Goal: Find specific page/section

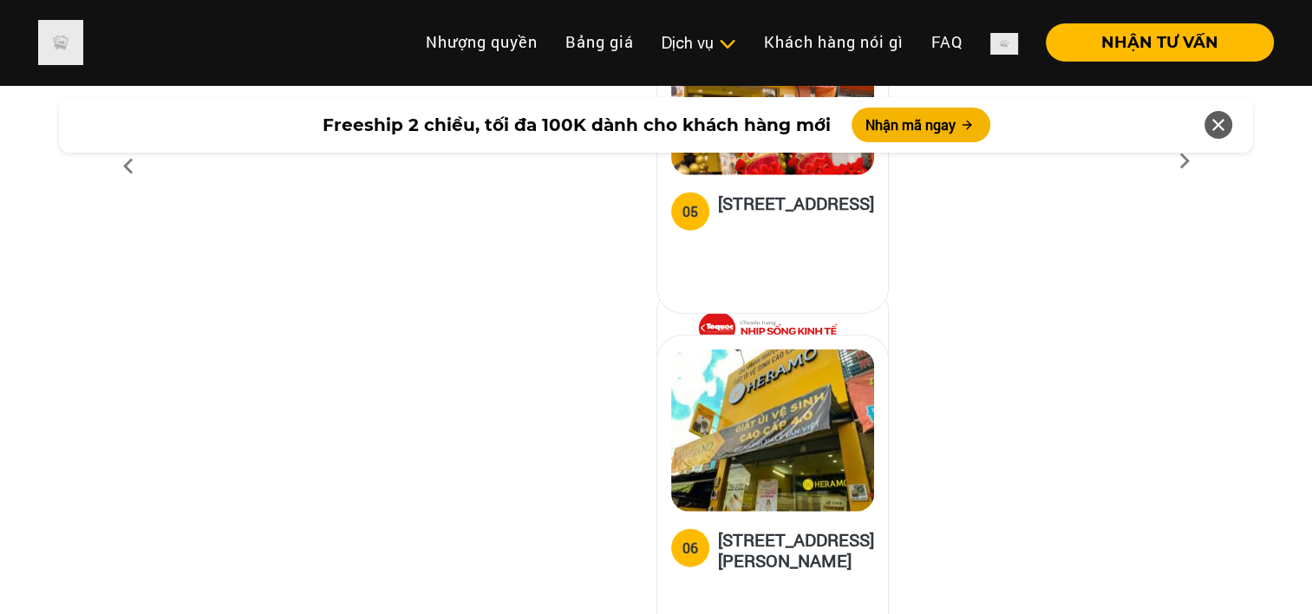
scroll to position [10675, 0]
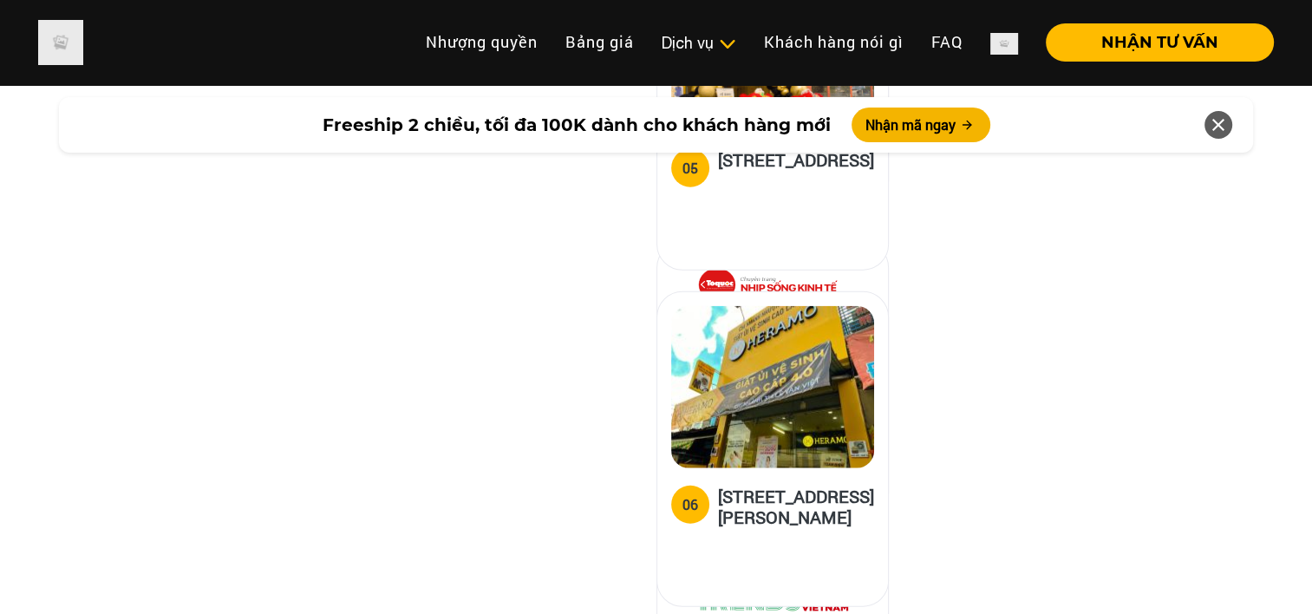
click at [736, 184] on h5 "[STREET_ADDRESS]" at bounding box center [796, 166] width 156 height 35
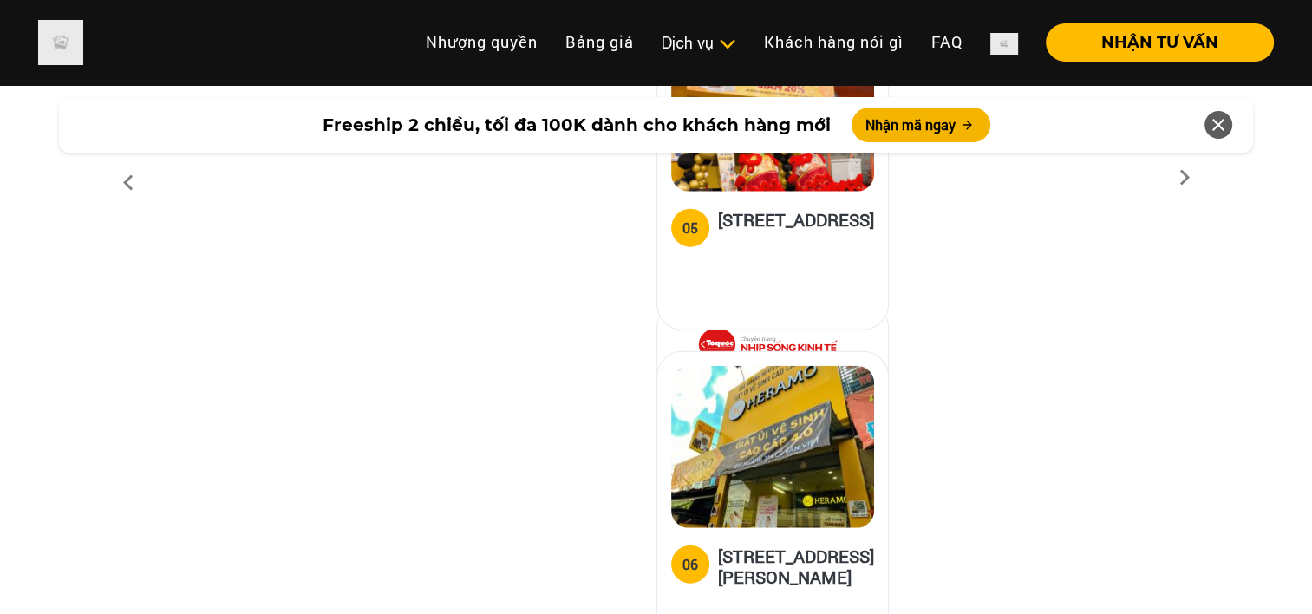
scroll to position [10502, 0]
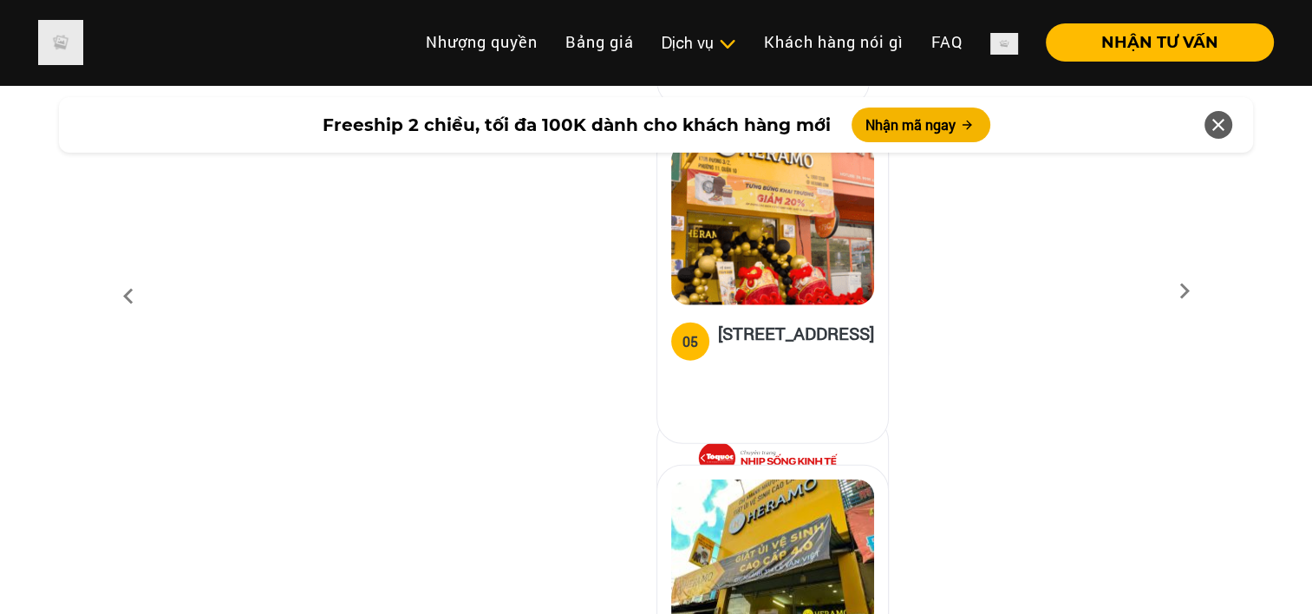
click at [742, 357] on h5 "[STREET_ADDRESS]" at bounding box center [796, 339] width 156 height 35
click at [729, 357] on h5 "[STREET_ADDRESS]" at bounding box center [796, 339] width 156 height 35
click at [800, 444] on div "[STREET_ADDRESS]" at bounding box center [779, 286] width 246 height 316
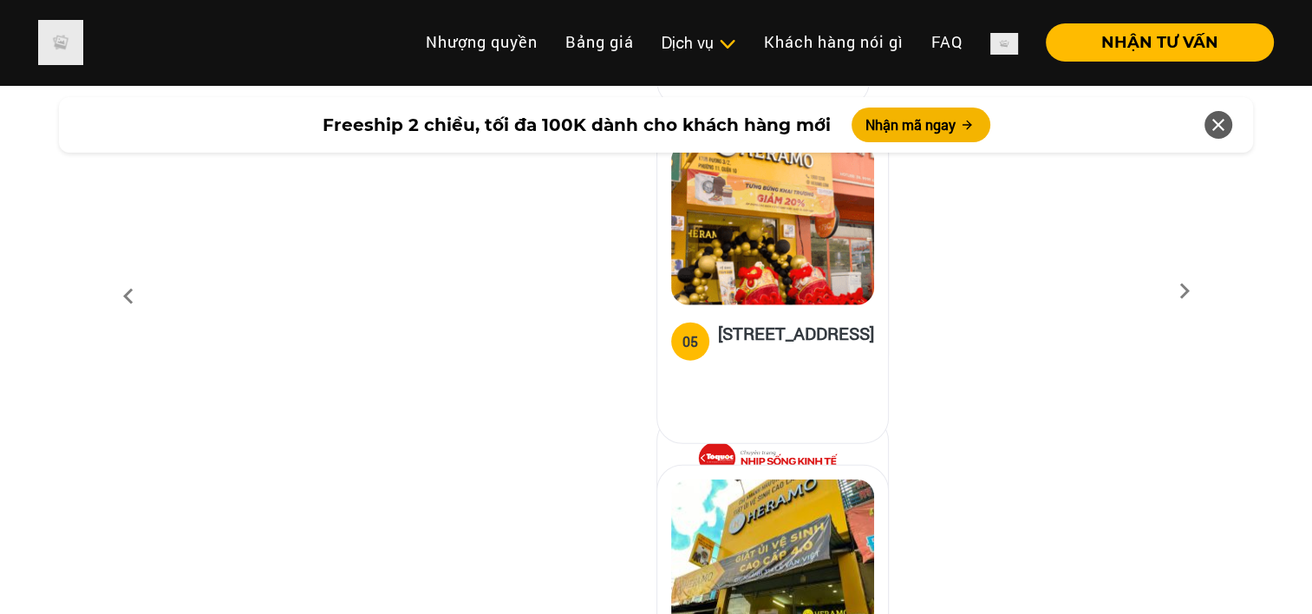
drag, startPoint x: 801, startPoint y: 506, endPoint x: 856, endPoint y: 506, distance: 54.6
click at [856, 506] on div "01 [GEOGRAPHIC_DATA], Q.[GEOGRAPHIC_DATA] 02 18A/[GEOGRAPHIC_DATA][PERSON_NAME]…" at bounding box center [656, 296] width 1013 height 3027
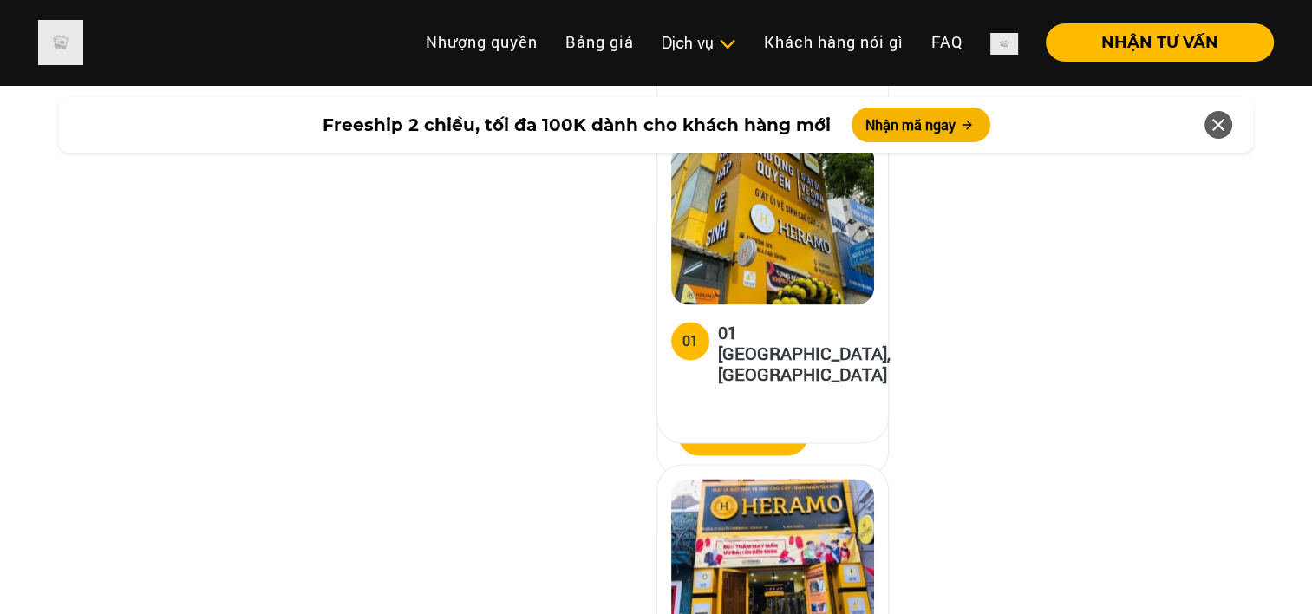
scroll to position [9201, 0]
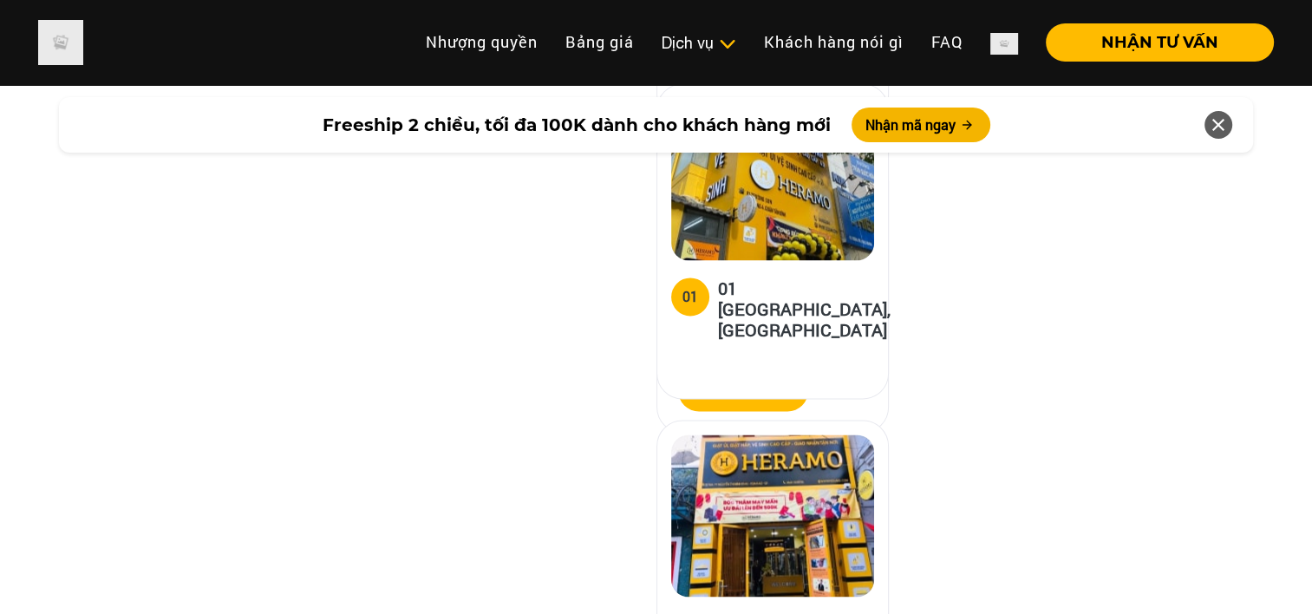
click at [749, 256] on img at bounding box center [772, 179] width 203 height 162
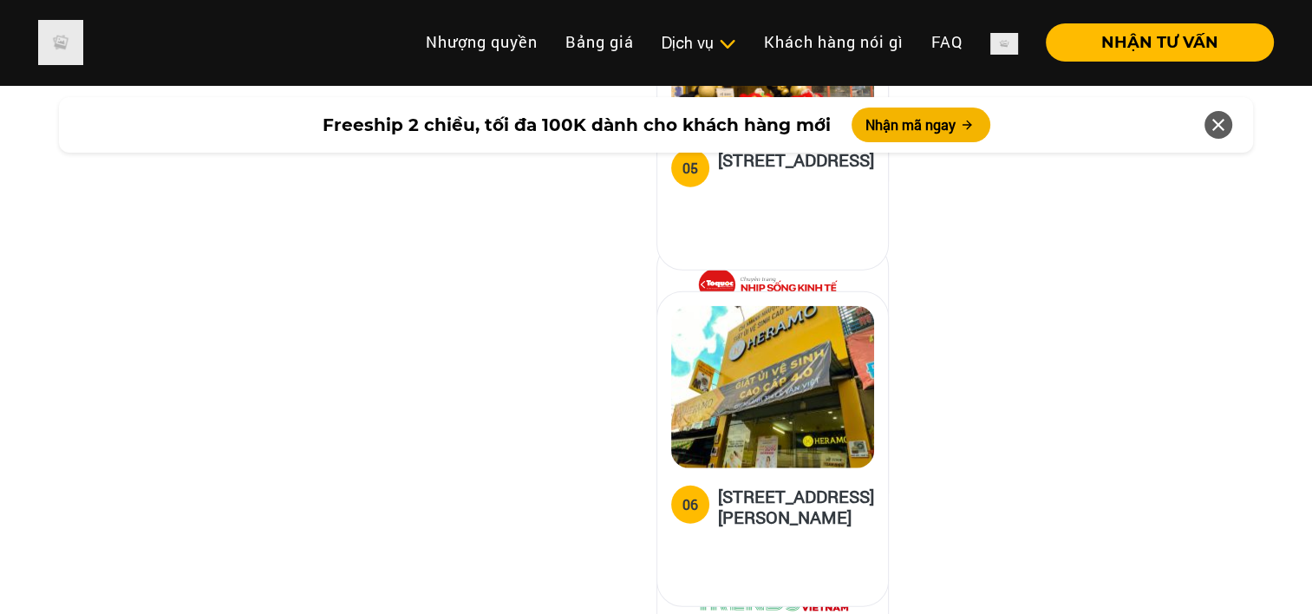
scroll to position [10762, 0]
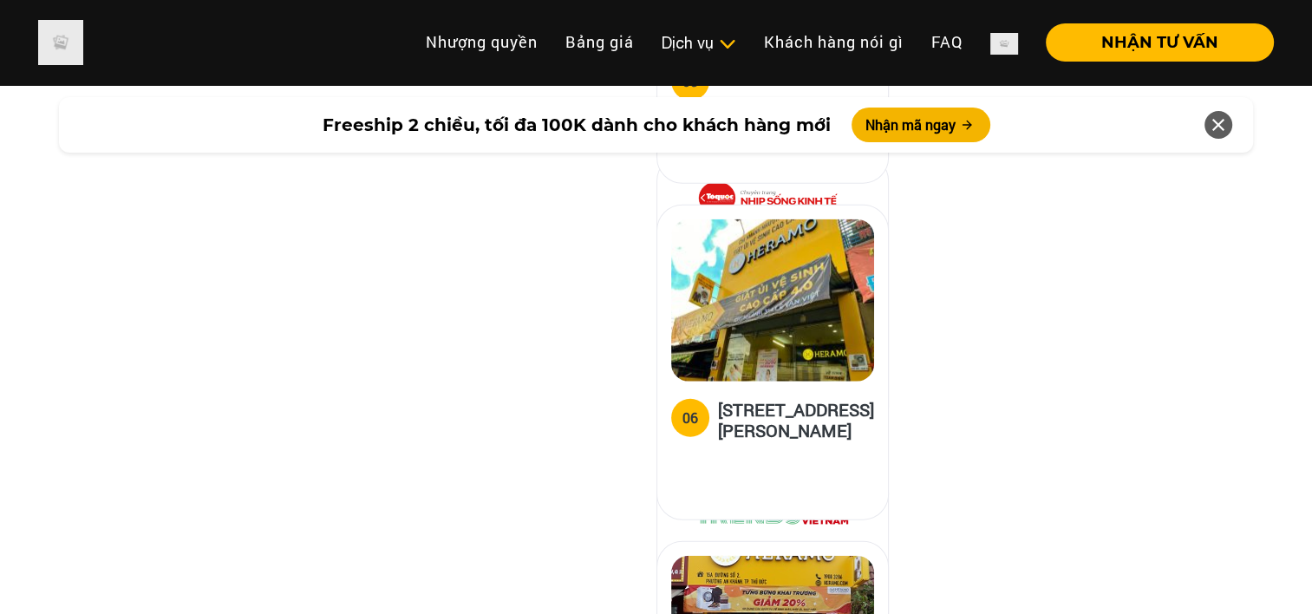
click at [742, 373] on img at bounding box center [772, 300] width 203 height 162
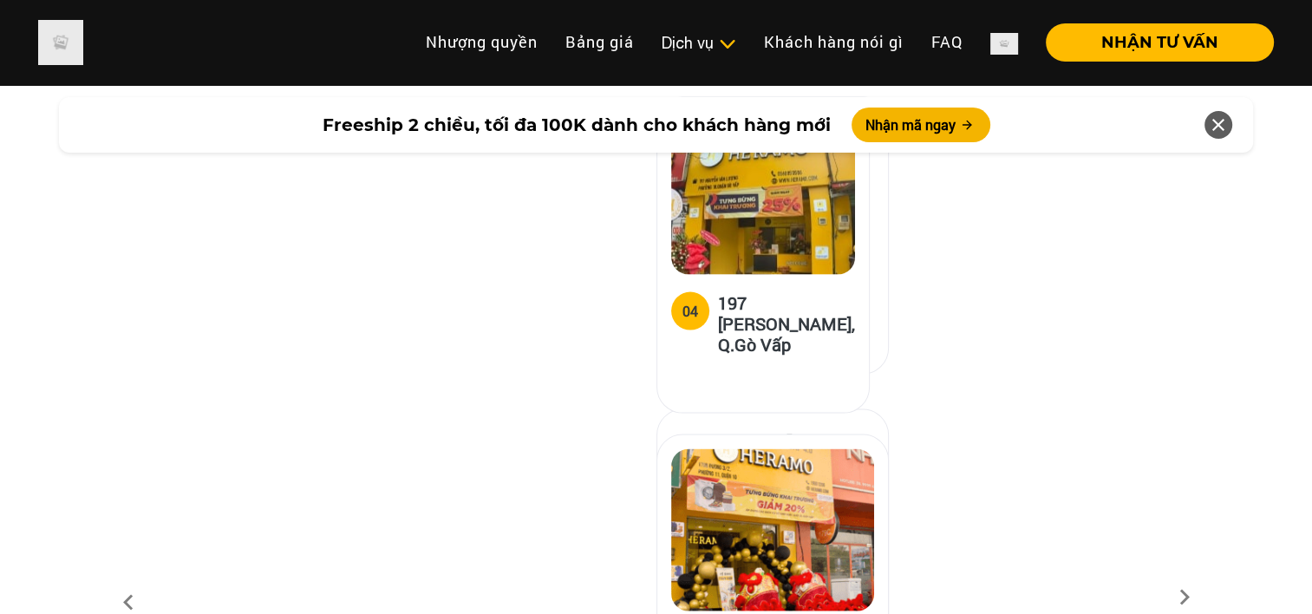
scroll to position [10155, 0]
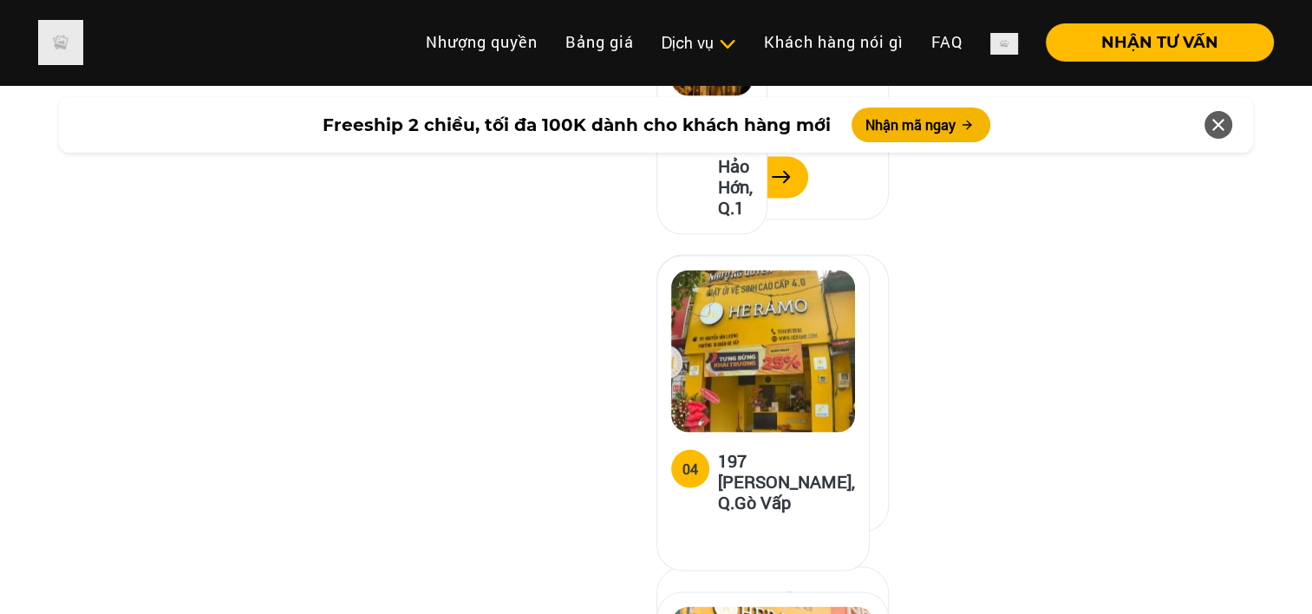
scroll to position [10068, 0]
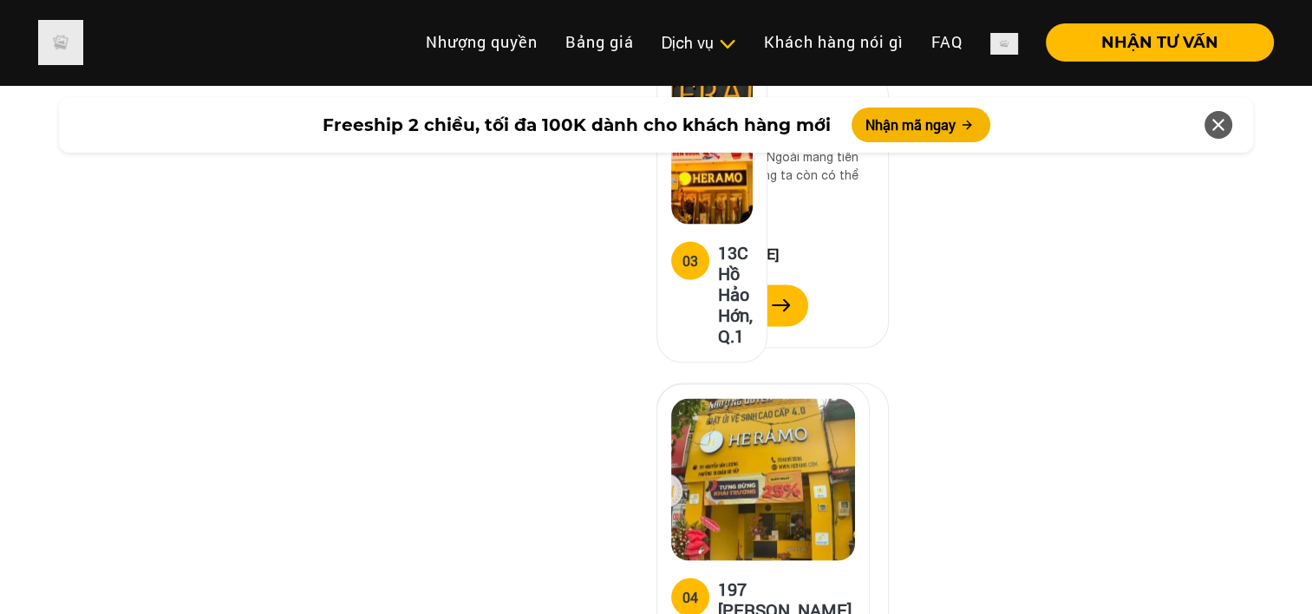
scroll to position [9895, 0]
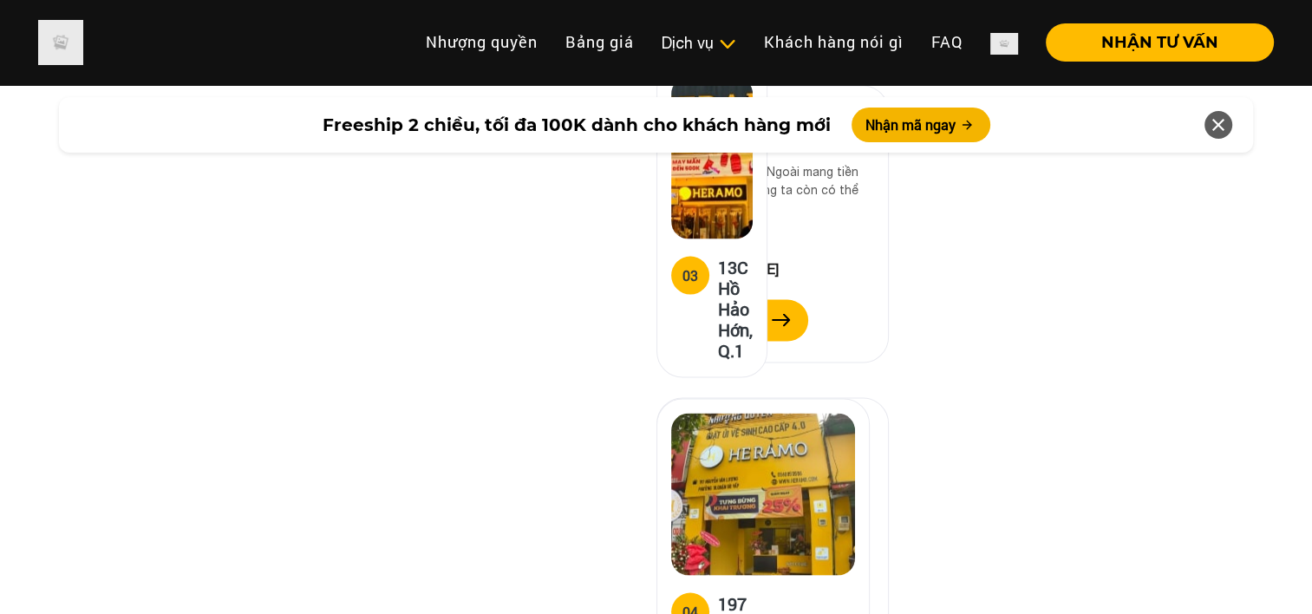
click at [1219, 127] on icon at bounding box center [1218, 124] width 21 height 31
click at [1219, 125] on icon at bounding box center [1218, 124] width 21 height 31
click at [1217, 125] on icon at bounding box center [1218, 124] width 21 height 31
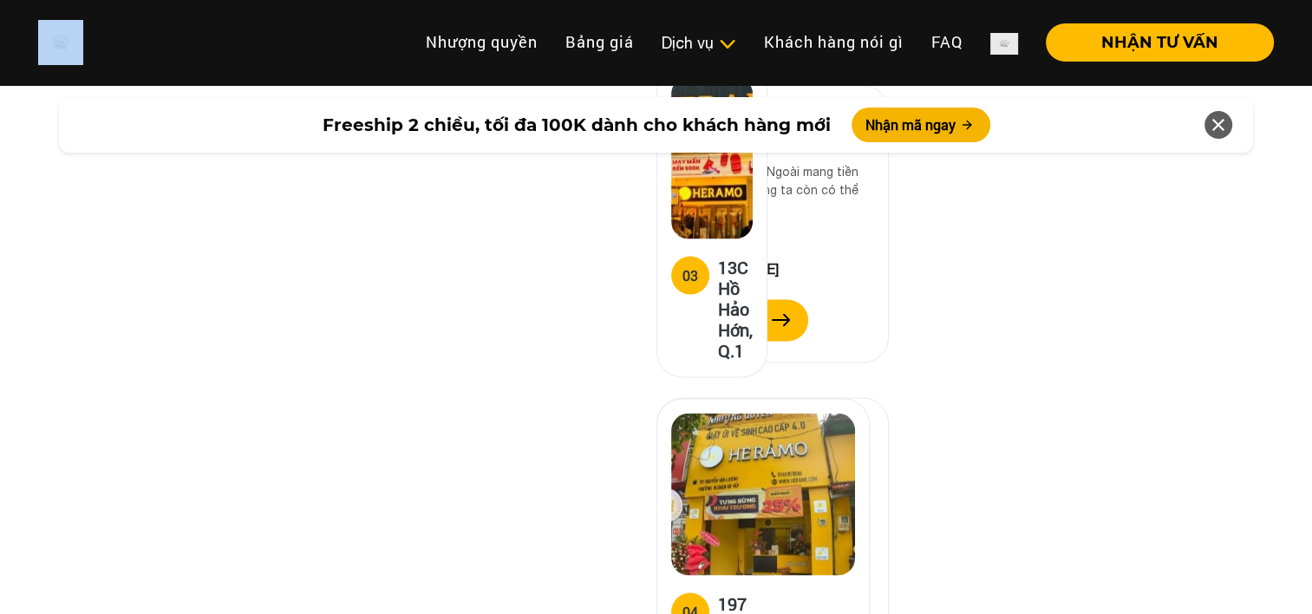
click at [1214, 127] on icon at bounding box center [1218, 124] width 21 height 31
click at [1214, 131] on icon at bounding box center [1218, 124] width 21 height 31
click at [1217, 123] on icon at bounding box center [1218, 124] width 21 height 31
click at [1215, 125] on icon at bounding box center [1218, 124] width 21 height 31
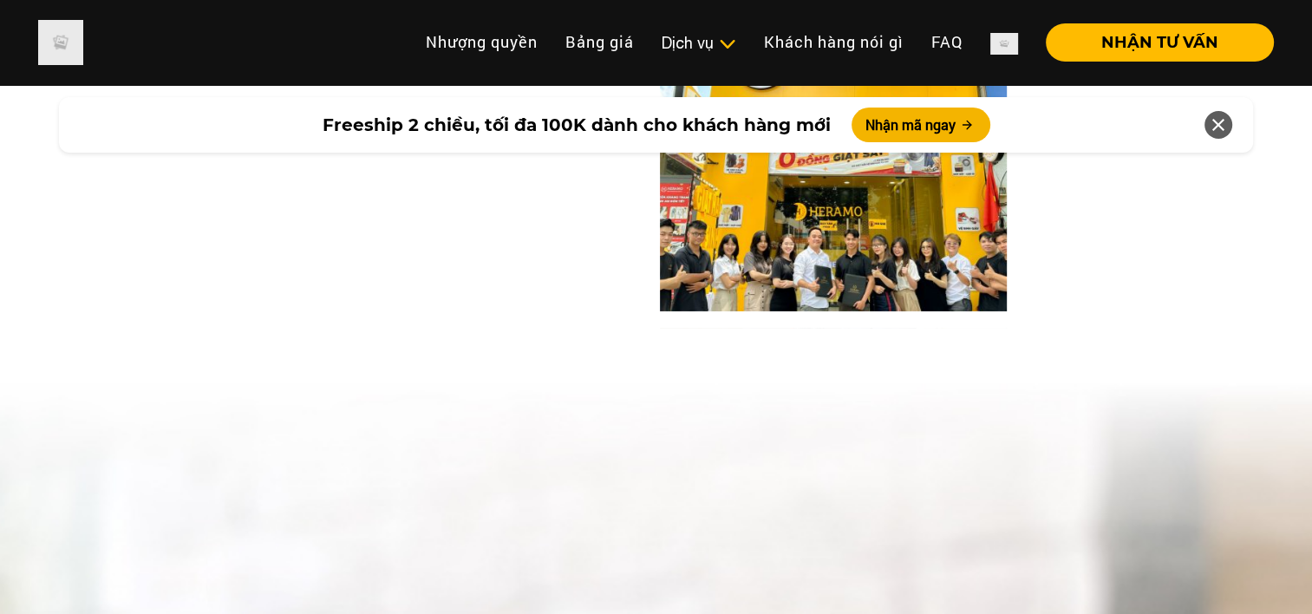
scroll to position [12843, 0]
